Goal: Check status: Check status

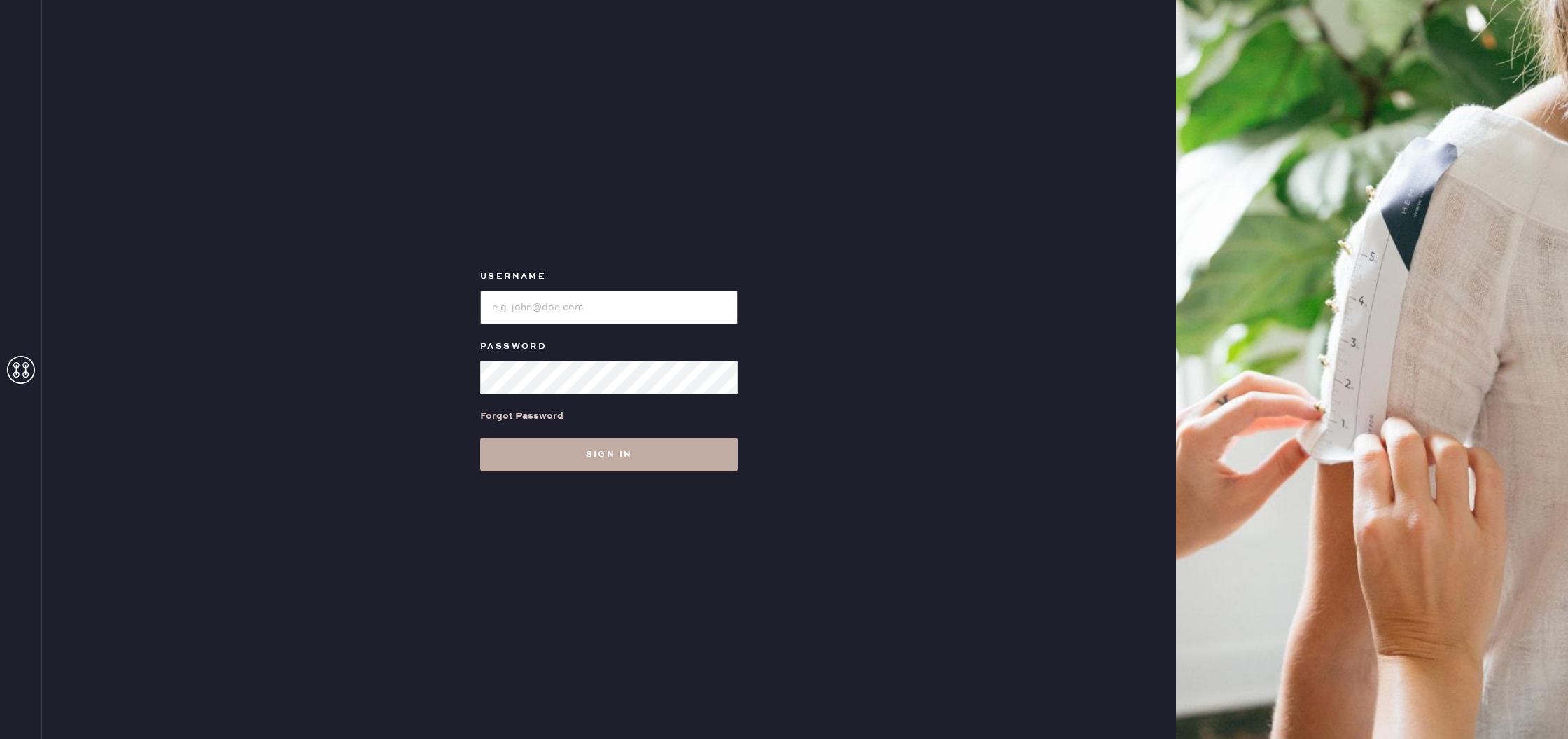
type input "reformationhydepark"
drag, startPoint x: 620, startPoint y: 466, endPoint x: 617, endPoint y: 438, distance: 28.2
click at [620, 466] on button "Sign in" at bounding box center [609, 454] width 258 height 34
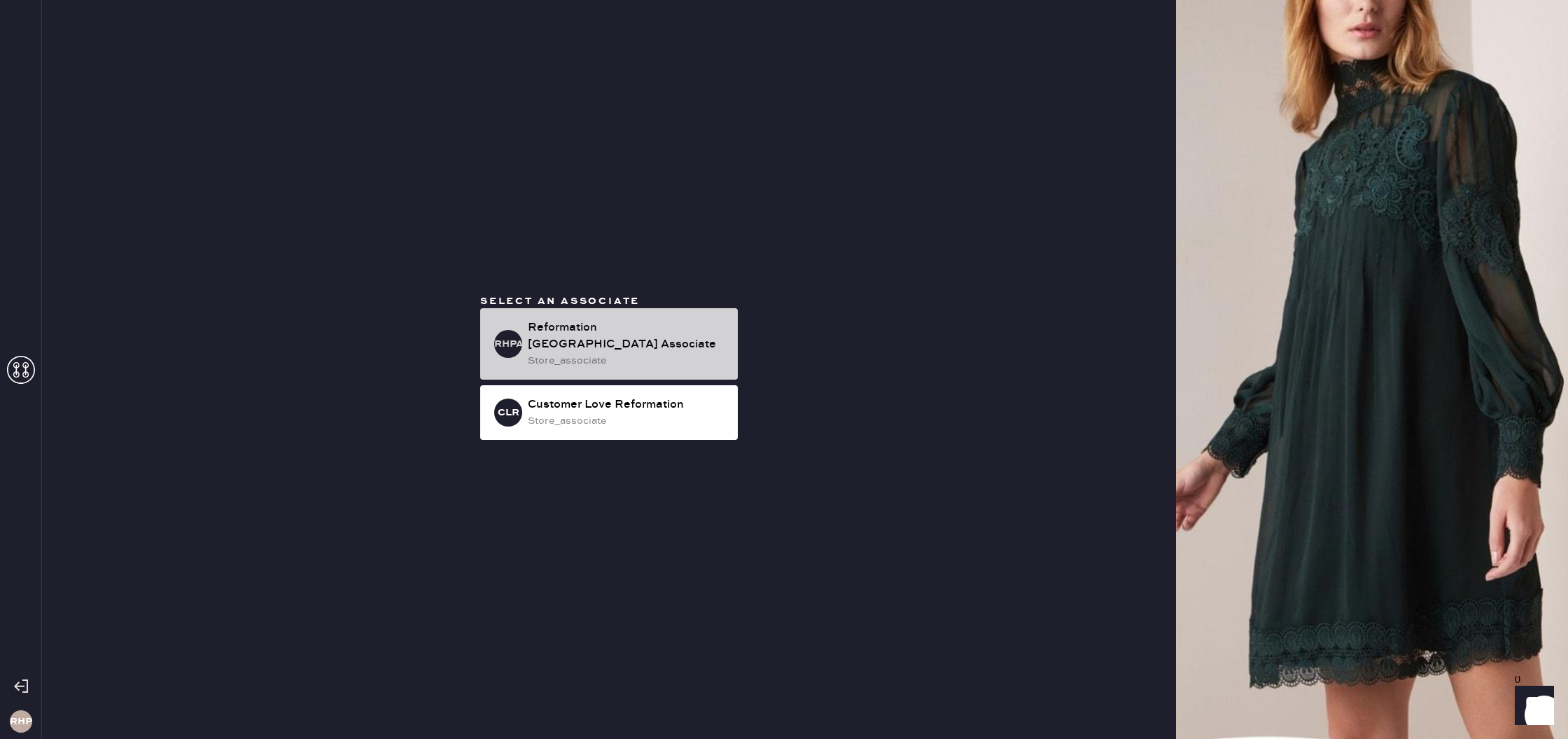
click at [650, 336] on div "Reformation [GEOGRAPHIC_DATA] Associate" at bounding box center [627, 336] width 199 height 34
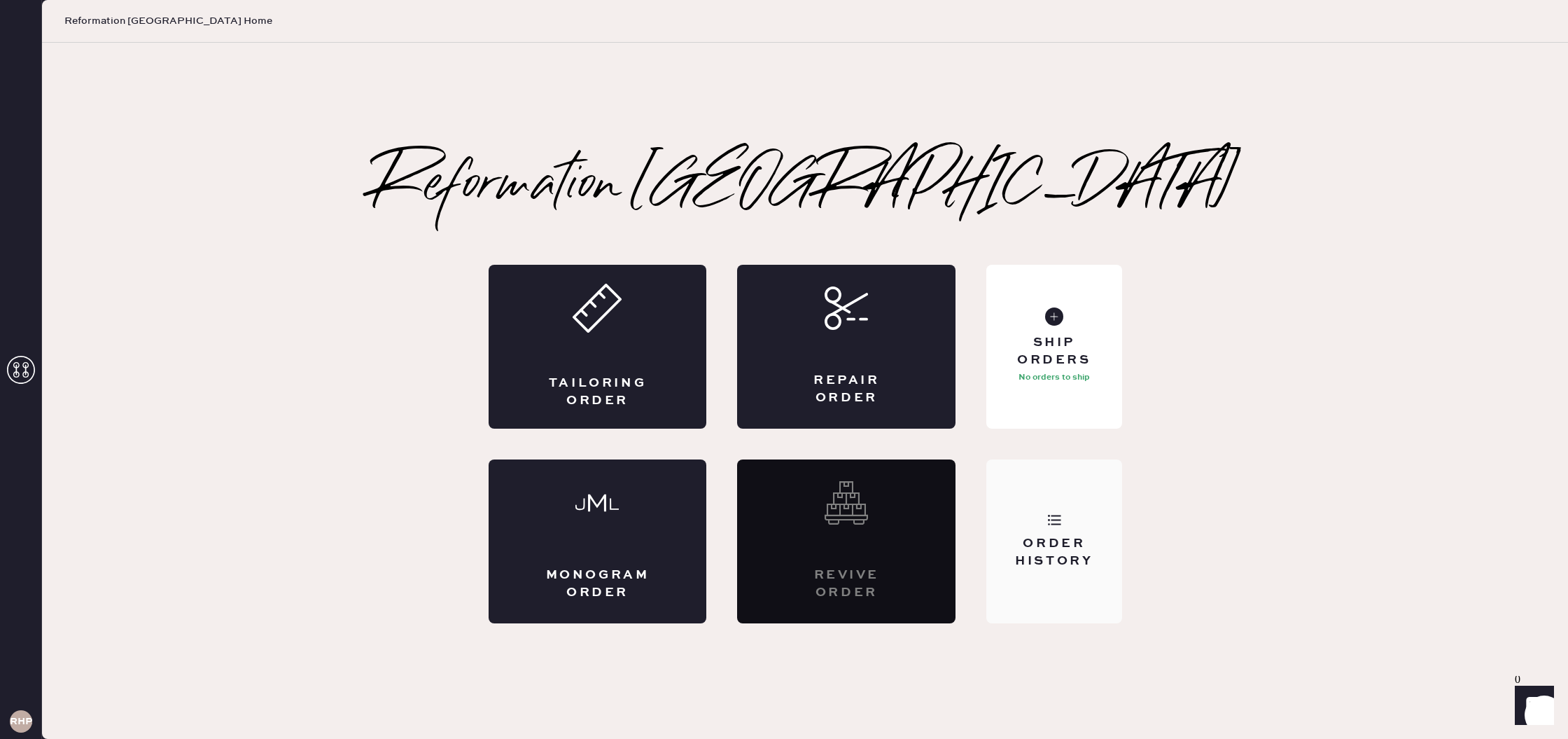
click at [1058, 489] on div "Order History" at bounding box center [1054, 541] width 135 height 164
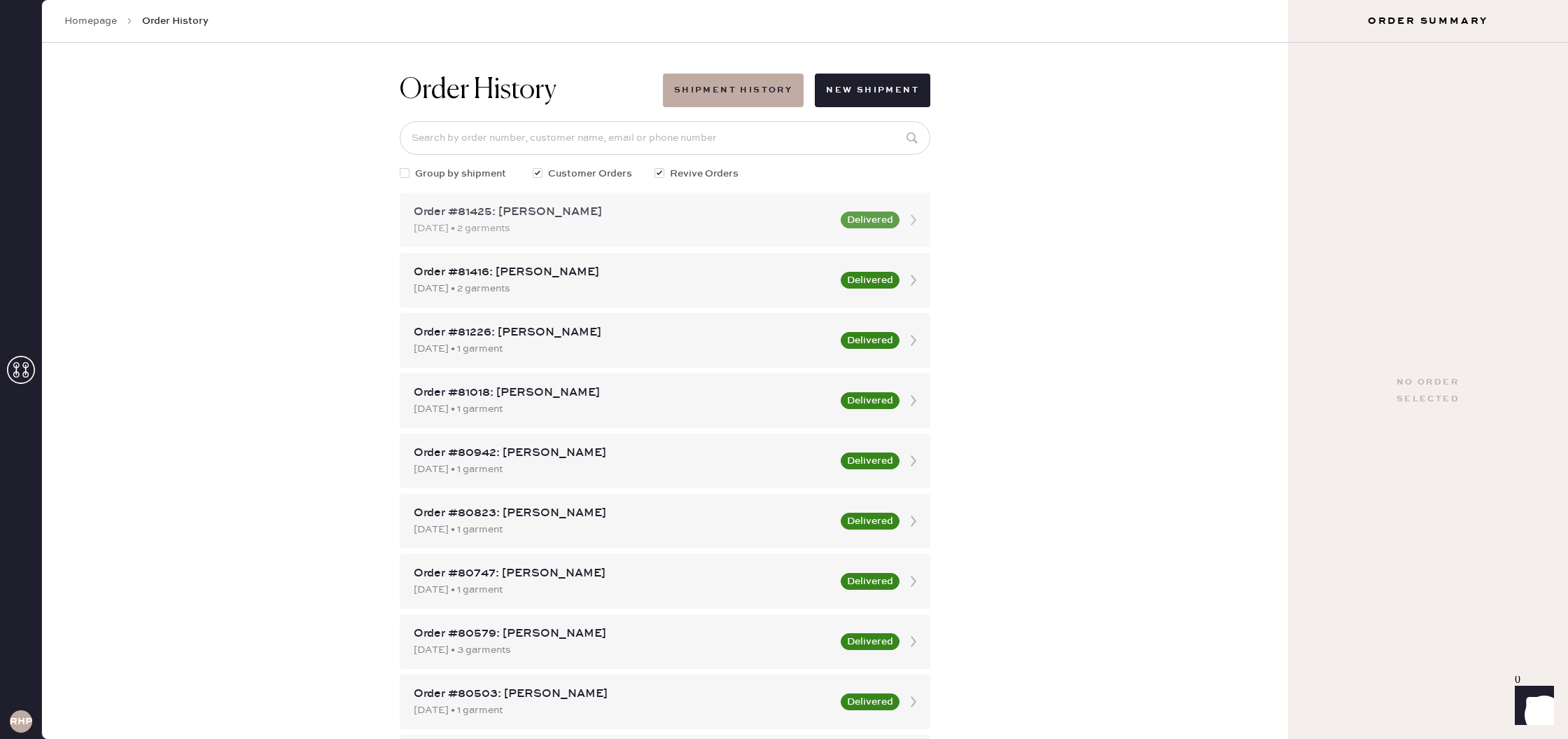
click at [553, 220] on div "[DATE] • 2 garments" at bounding box center [624, 228] width 419 height 15
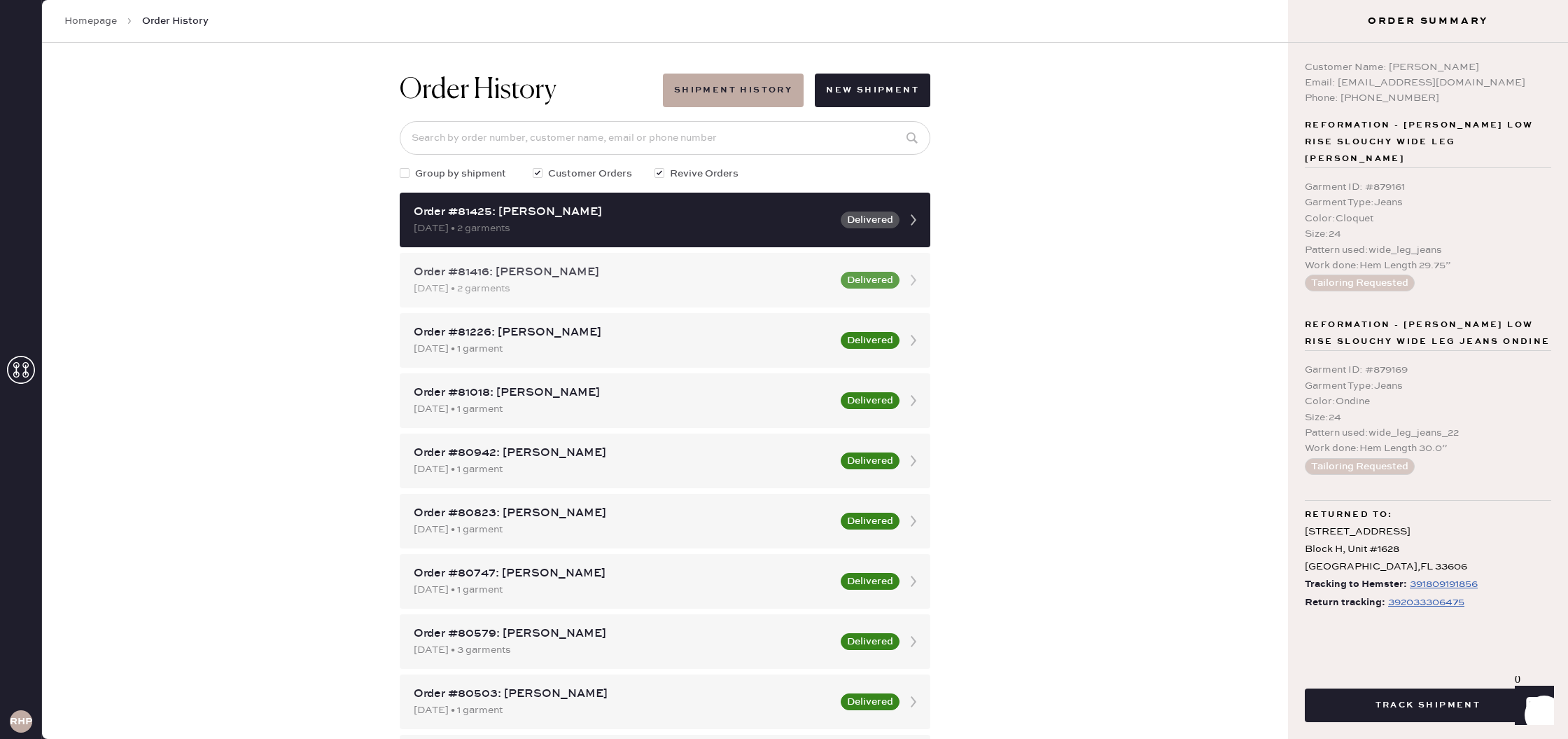
click at [762, 271] on div "Order #81416: [PERSON_NAME]" at bounding box center [624, 273] width 419 height 17
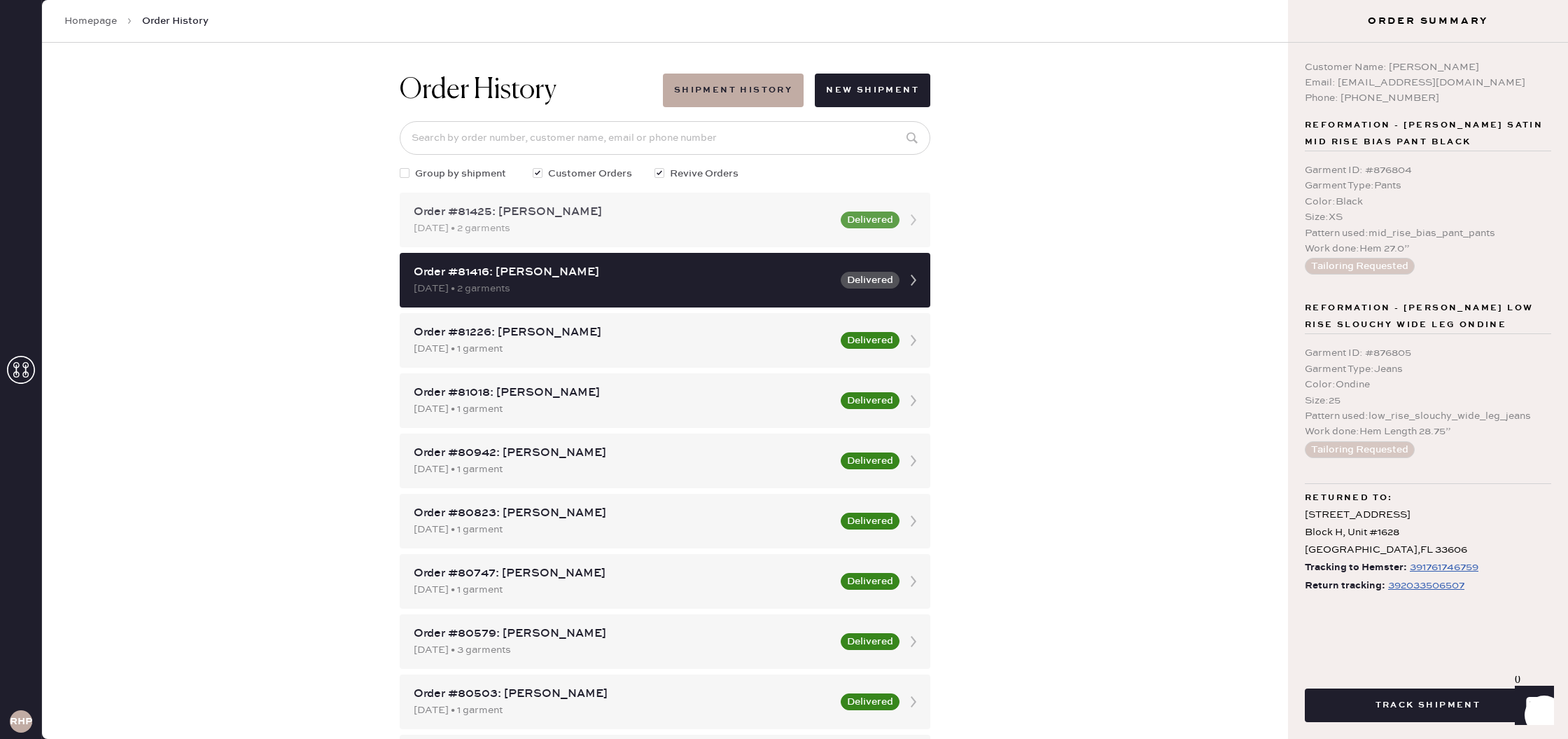
click at [782, 225] on div "[DATE] • 2 garments" at bounding box center [624, 228] width 419 height 15
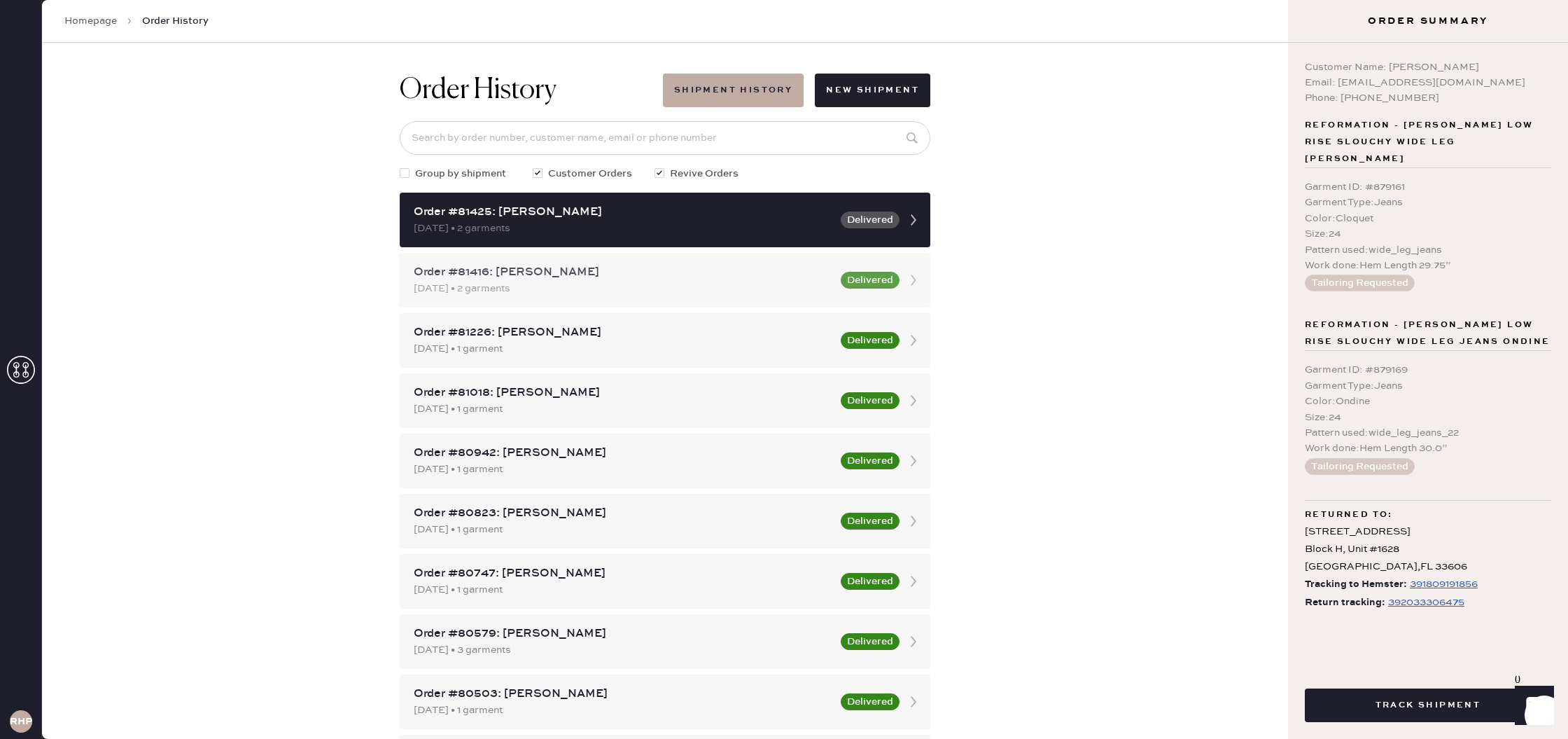
click at [817, 297] on div "Order #81416: [PERSON_NAME] [DATE] • 2 garments Delivered" at bounding box center [664, 279] width 530 height 55
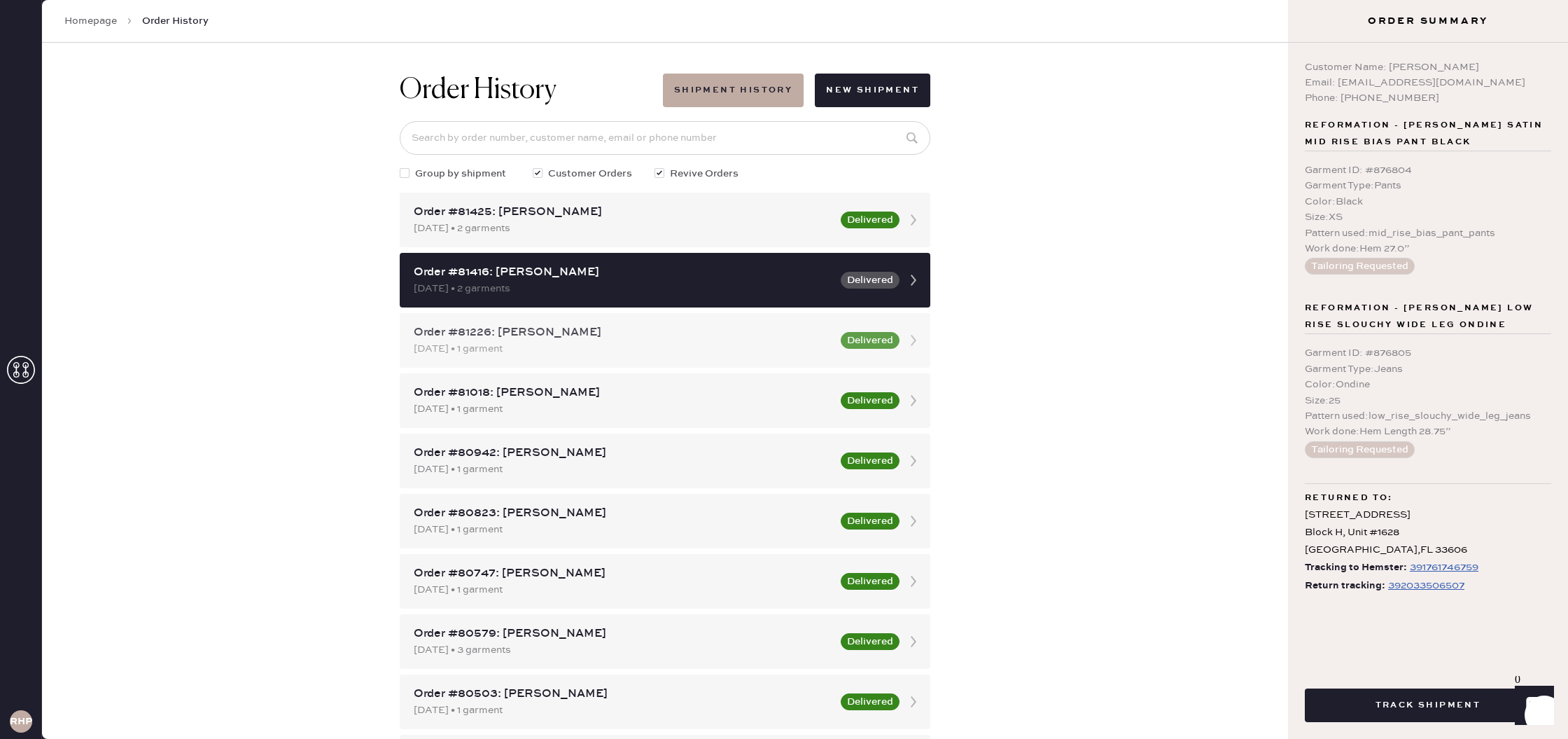
click at [785, 349] on div "[DATE] • 1 garment" at bounding box center [624, 349] width 419 height 15
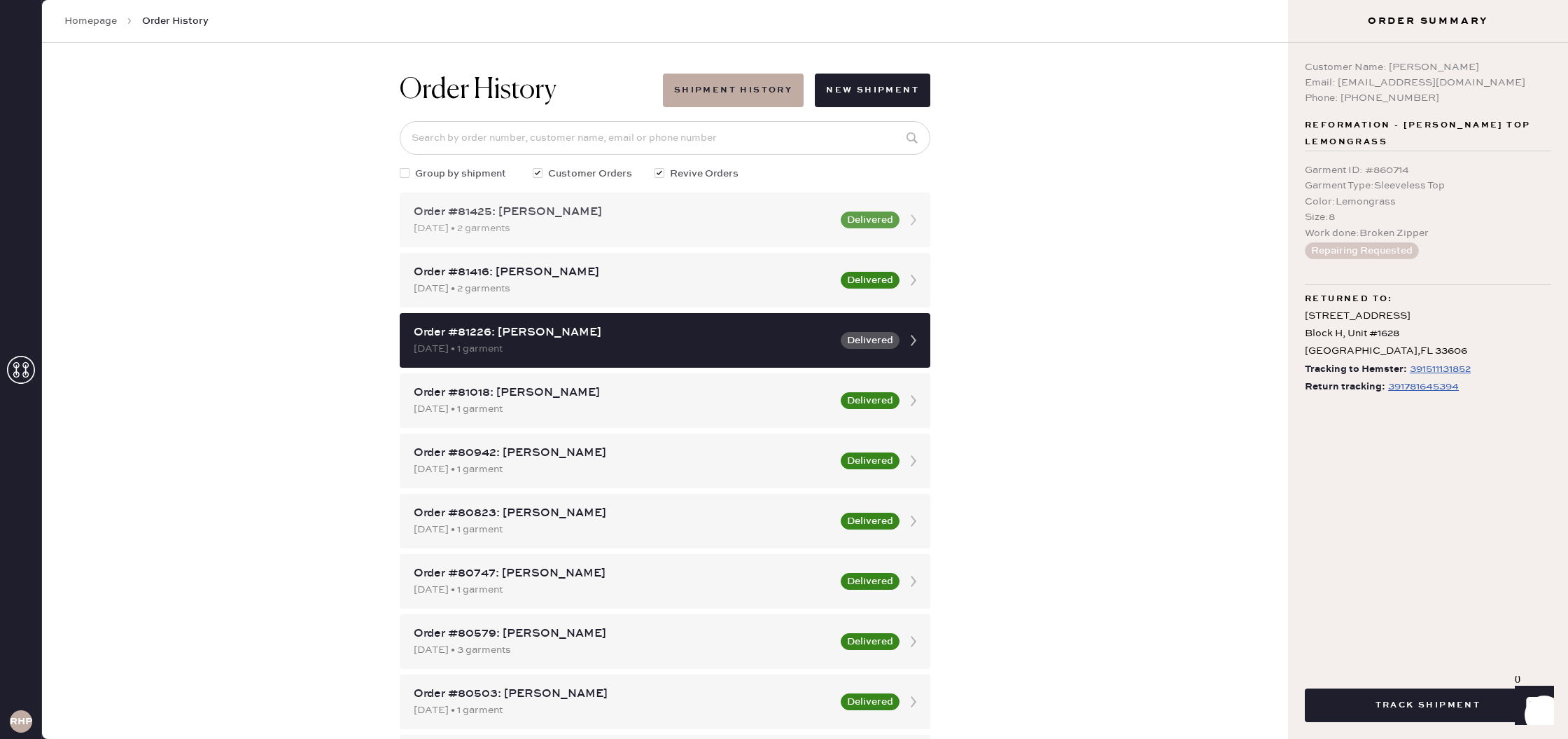
click at [747, 240] on div "Order #81425: [PERSON_NAME] [DATE] • 2 garments Delivered" at bounding box center [664, 219] width 530 height 55
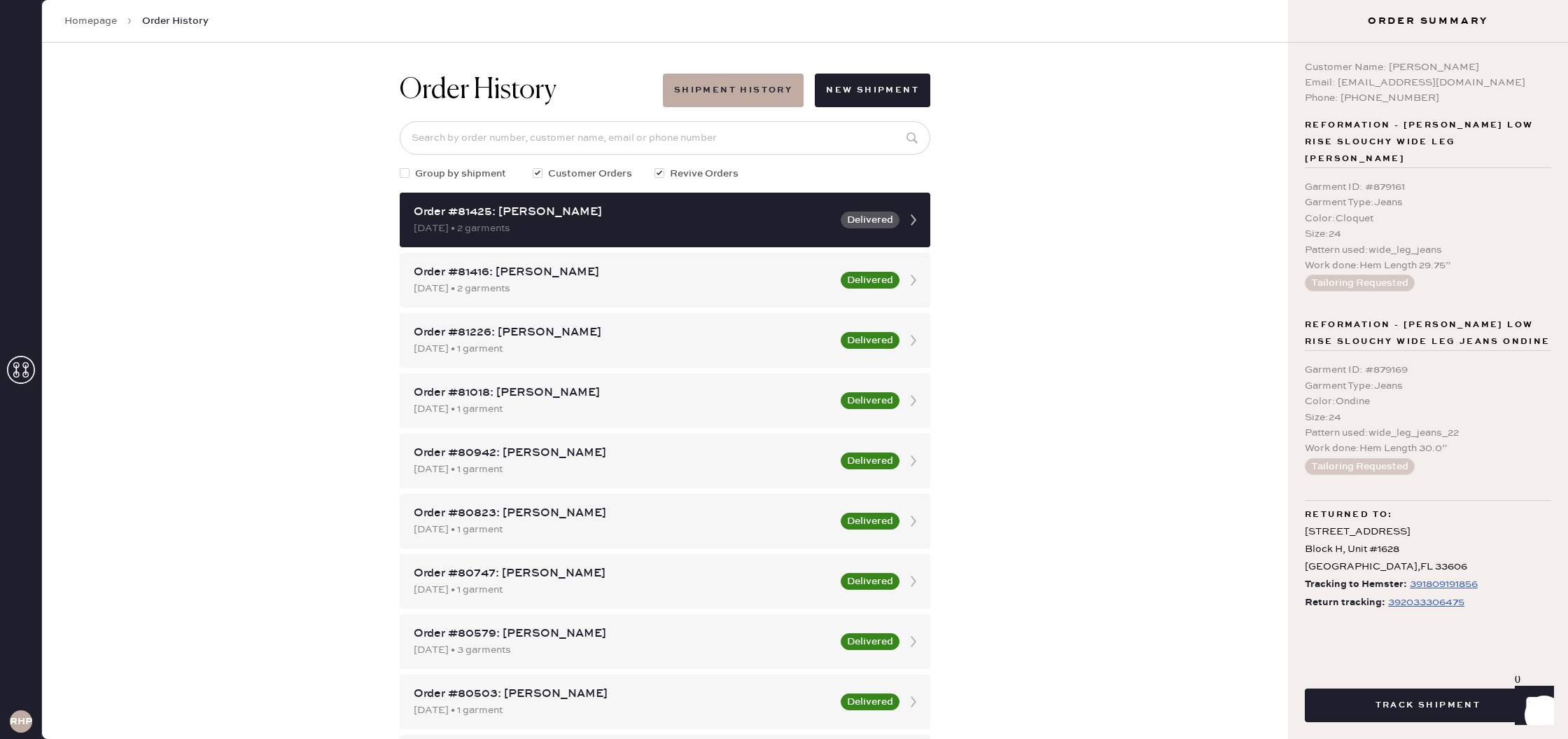
click at [105, 22] on link "Homepage" at bounding box center [91, 21] width 52 height 14
